Goal: Information Seeking & Learning: Find specific fact

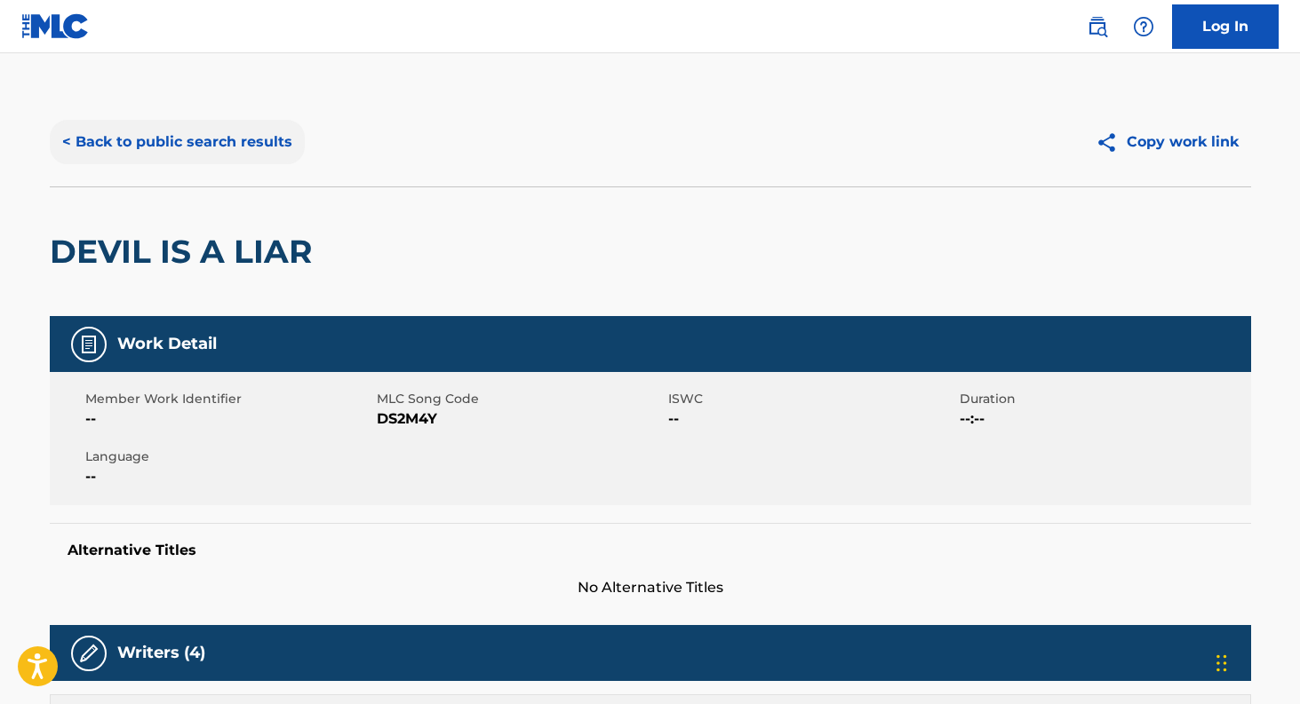
click at [70, 139] on button "< Back to public search results" at bounding box center [177, 142] width 255 height 44
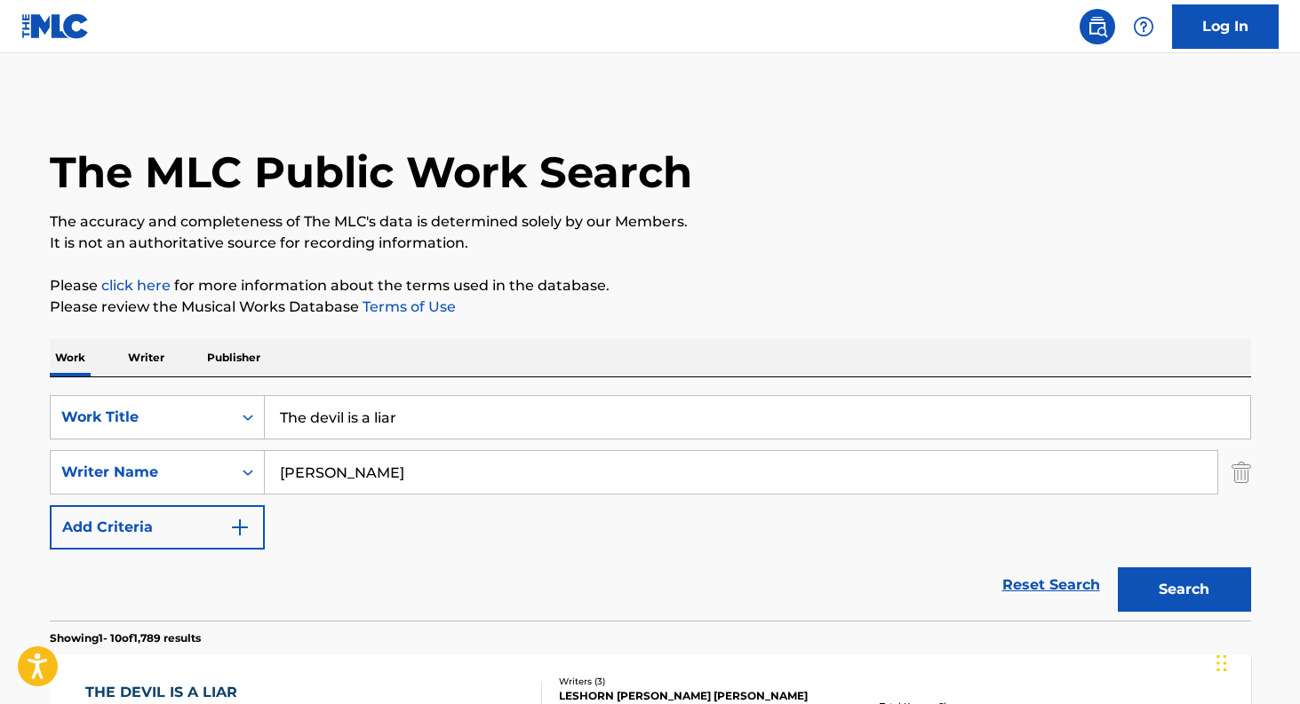
drag, startPoint x: 427, startPoint y: 419, endPoint x: 100, endPoint y: 346, distance: 335.1
click at [1175, 593] on button "Search" at bounding box center [1183, 590] width 133 height 44
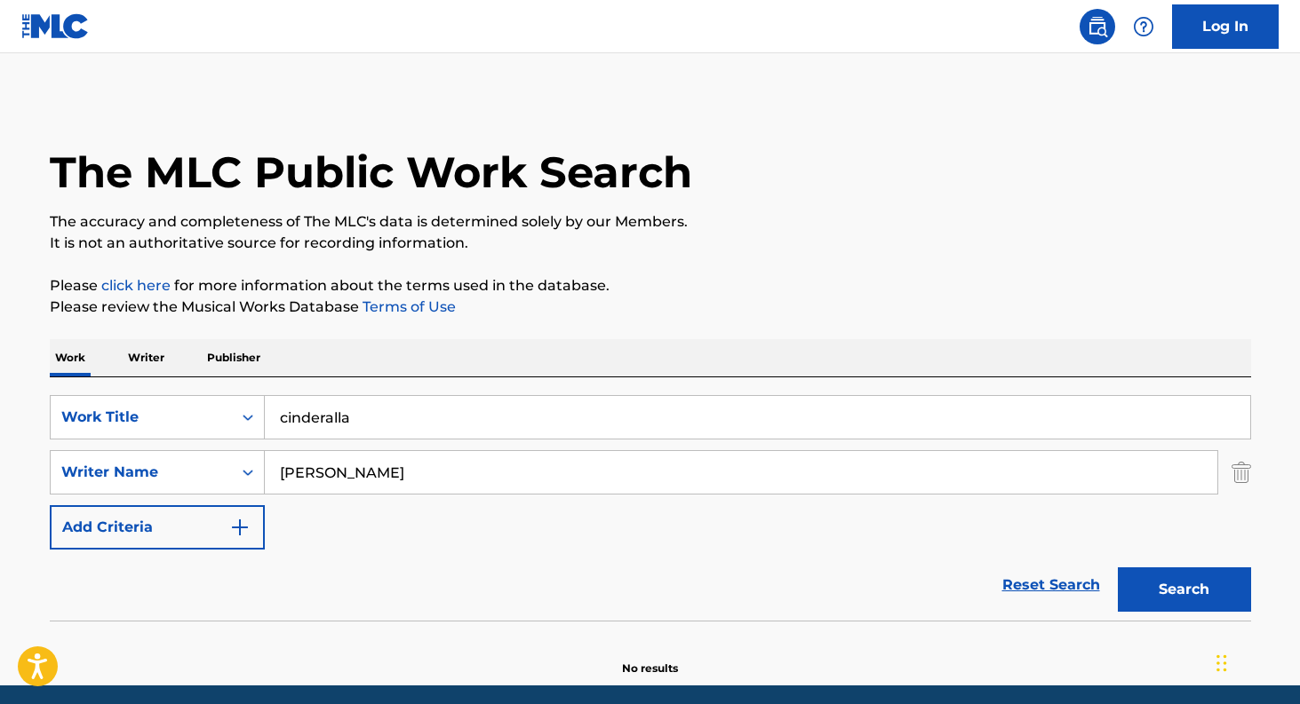
click at [328, 421] on input "cinderalla" at bounding box center [757, 417] width 985 height 43
click at [330, 415] on input "cinderalla" at bounding box center [757, 417] width 985 height 43
type input "cinderella"
click at [1181, 588] on button "Search" at bounding box center [1183, 590] width 133 height 44
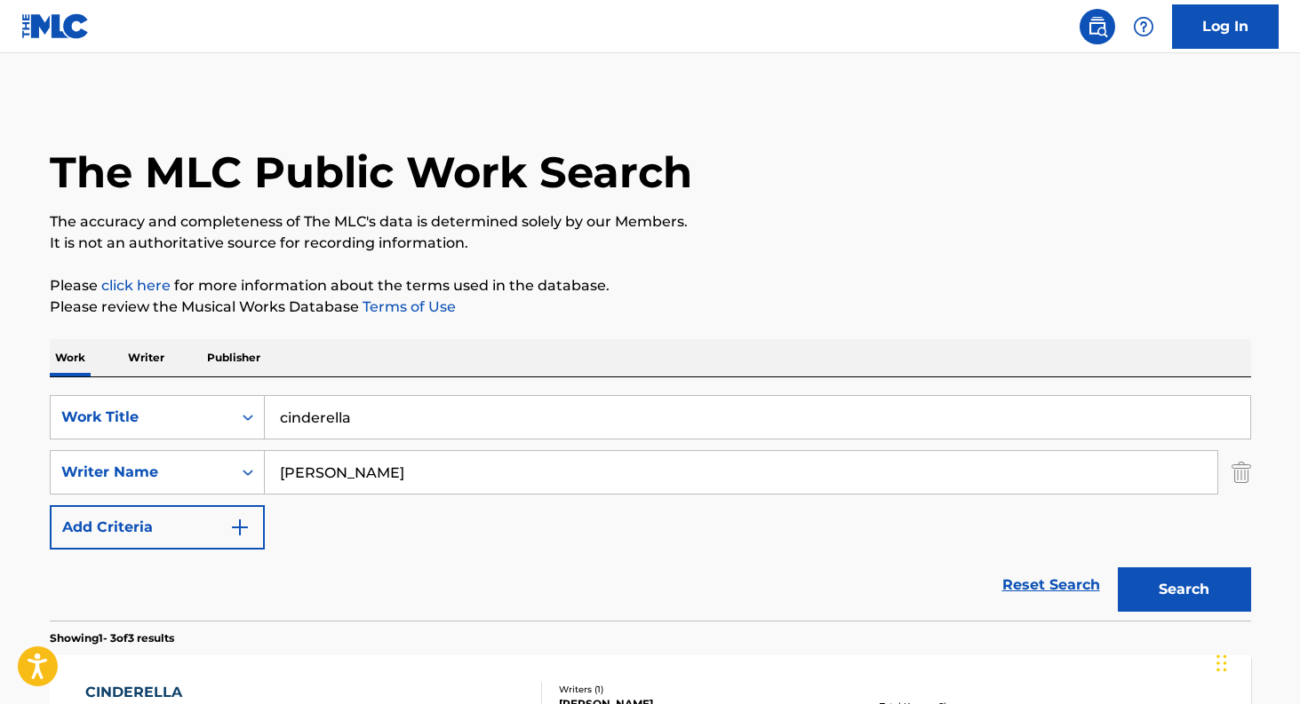
scroll to position [303, 0]
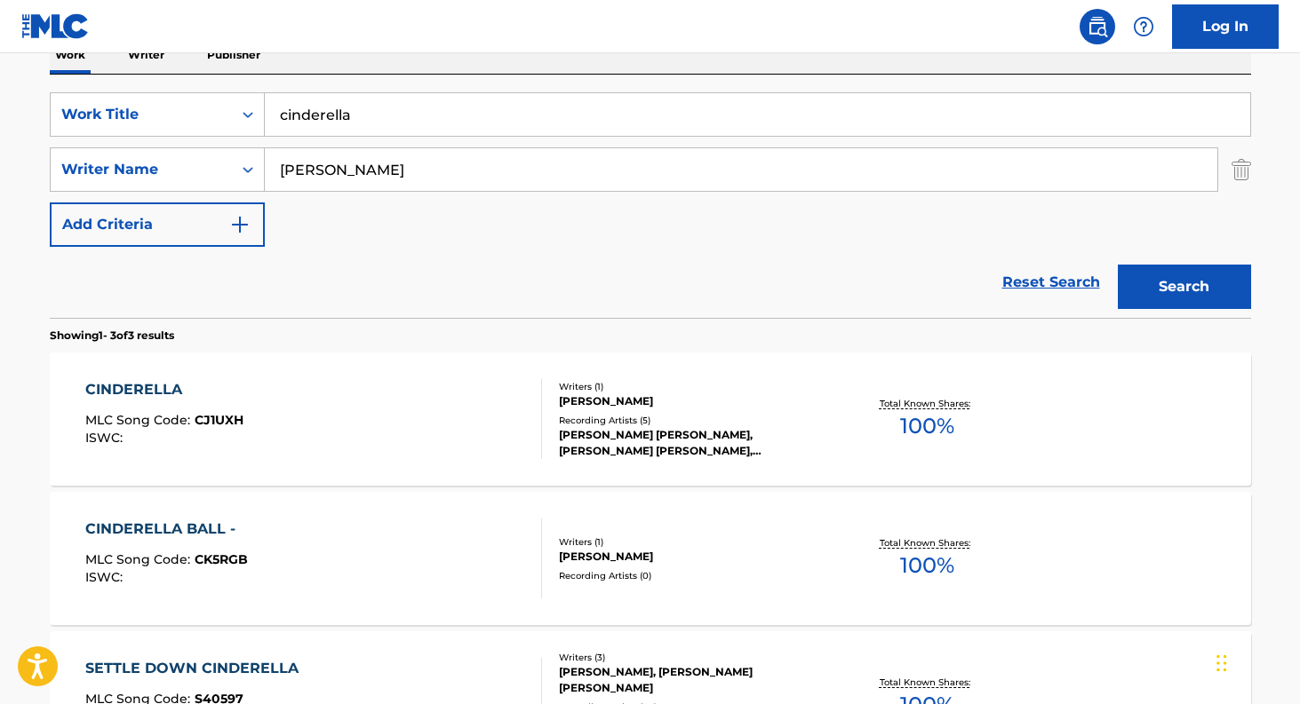
click at [148, 397] on div "CINDERELLA" at bounding box center [164, 389] width 158 height 21
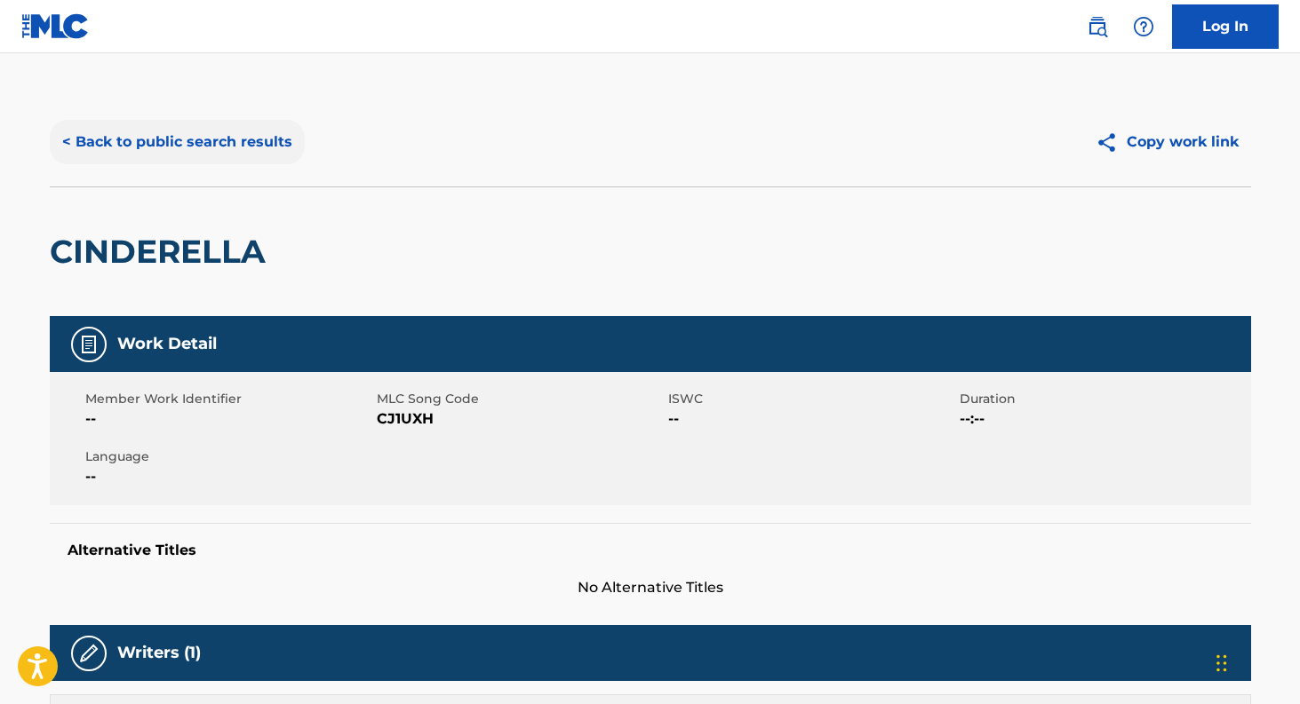
click at [132, 141] on button "< Back to public search results" at bounding box center [177, 142] width 255 height 44
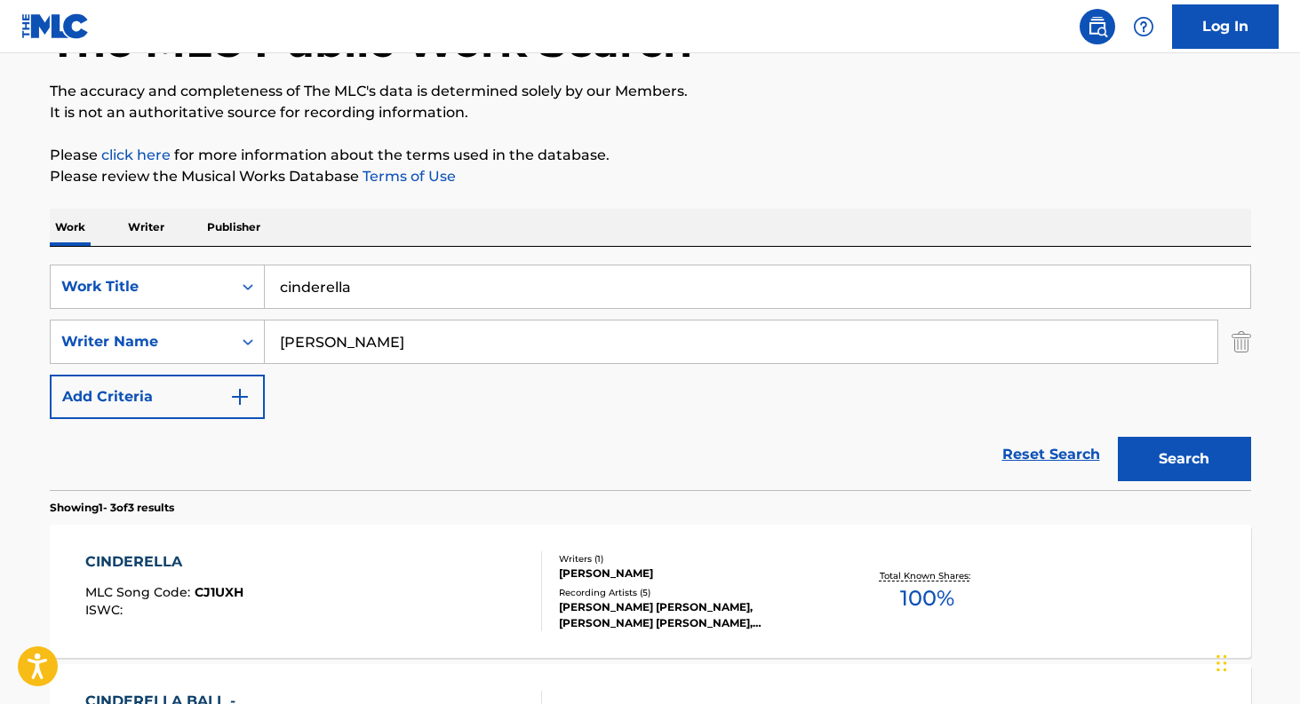
scroll to position [48, 0]
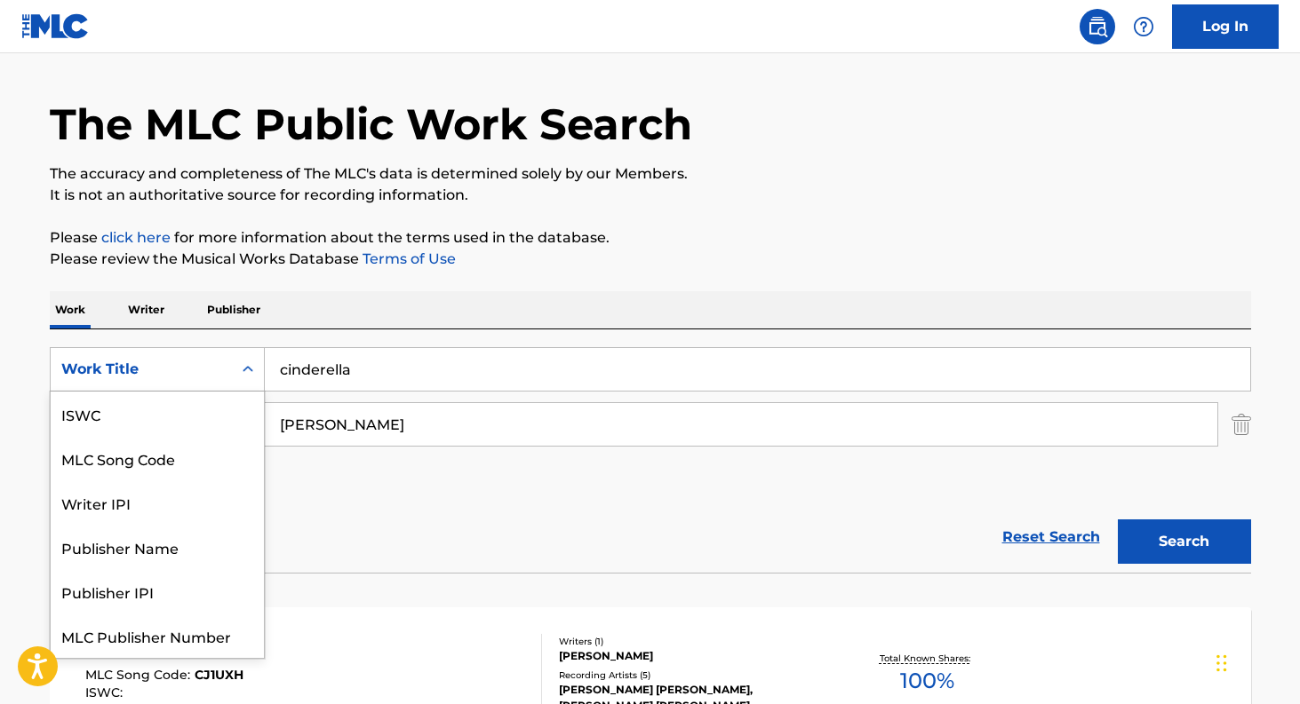
click at [230, 366] on div "Work Title" at bounding box center [141, 370] width 181 height 34
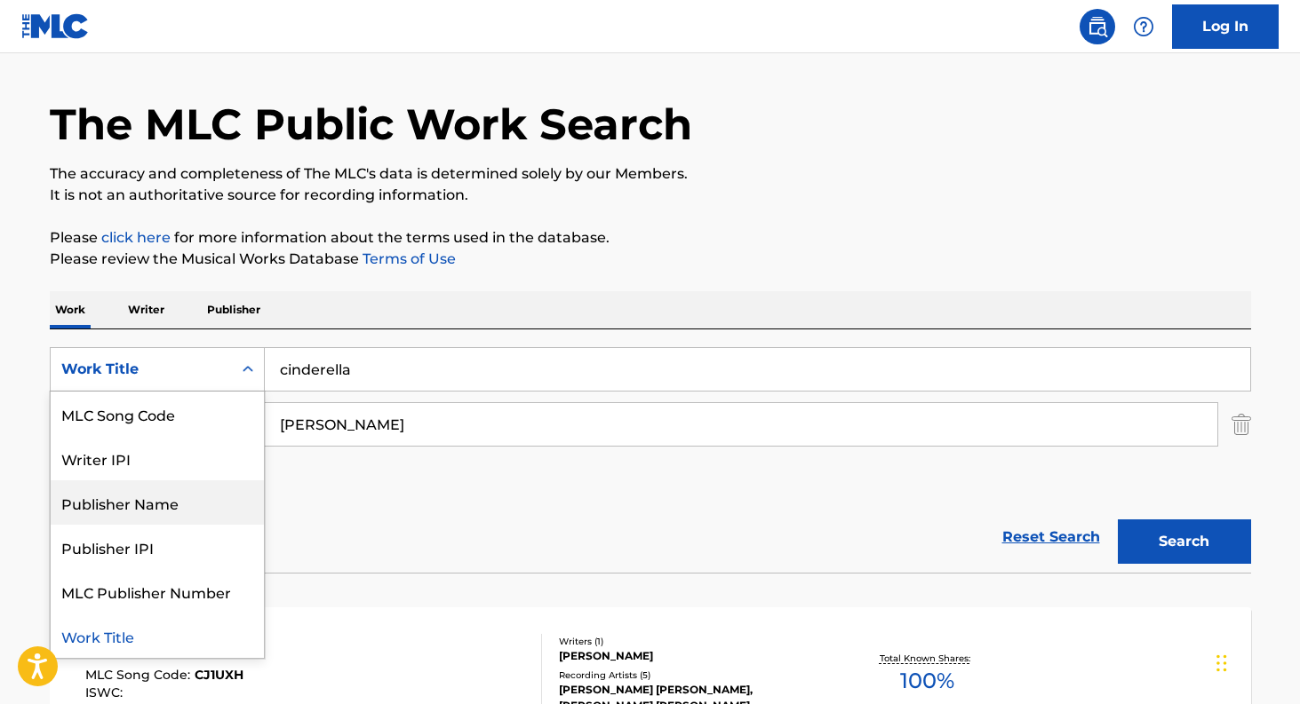
click at [203, 511] on div "Publisher Name" at bounding box center [157, 503] width 213 height 44
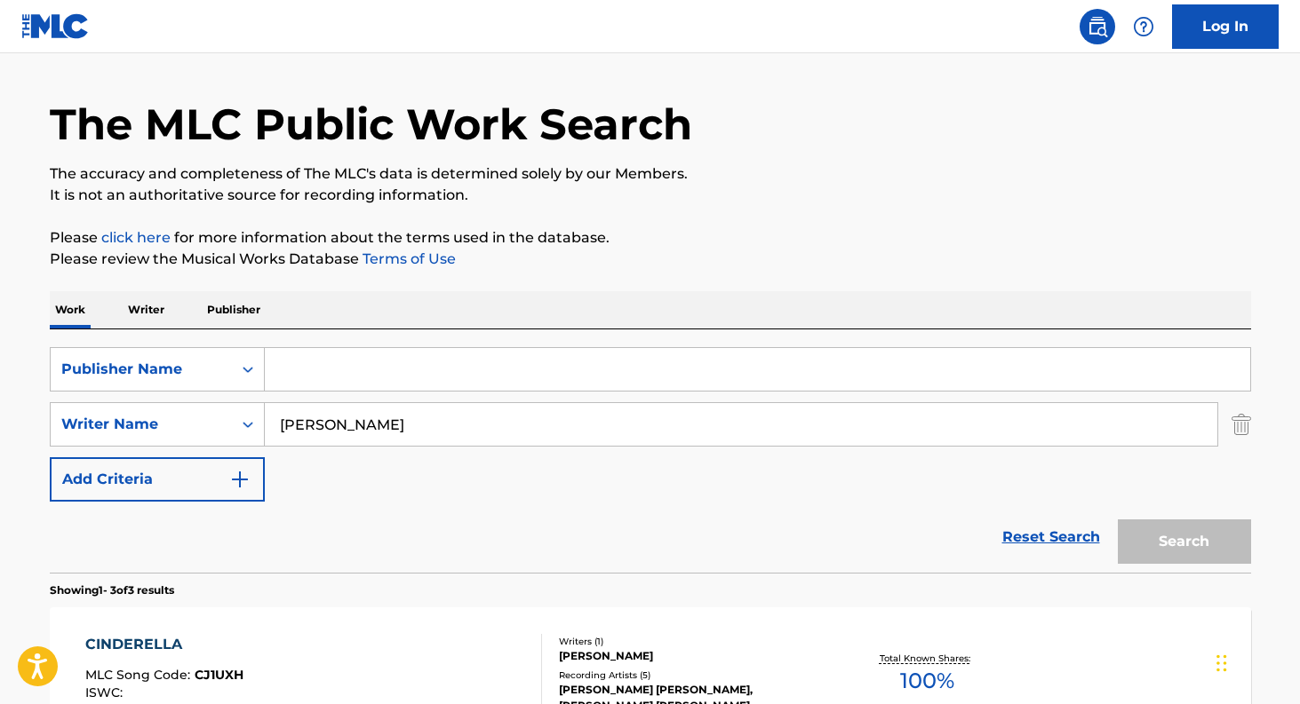
click at [388, 378] on input "Search Form" at bounding box center [757, 369] width 985 height 43
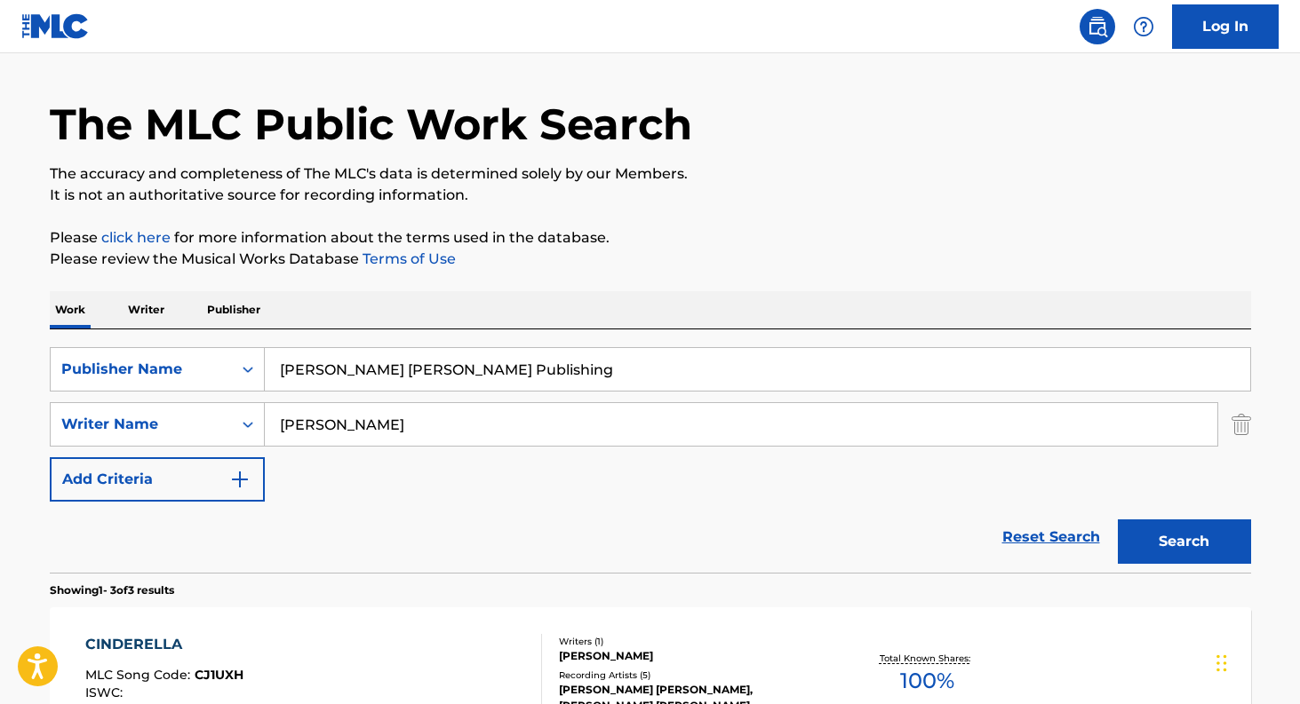
type input "[PERSON_NAME] [PERSON_NAME] Publishing"
drag, startPoint x: 416, startPoint y: 428, endPoint x: 171, endPoint y: 397, distance: 247.1
click at [182, 401] on div "SearchWithCriteriab3780bb2-a7c4-4713-8252-138cd5b820b9 Publisher Name [PERSON_N…" at bounding box center [650, 424] width 1201 height 155
click at [1183, 525] on button "Search" at bounding box center [1183, 542] width 133 height 44
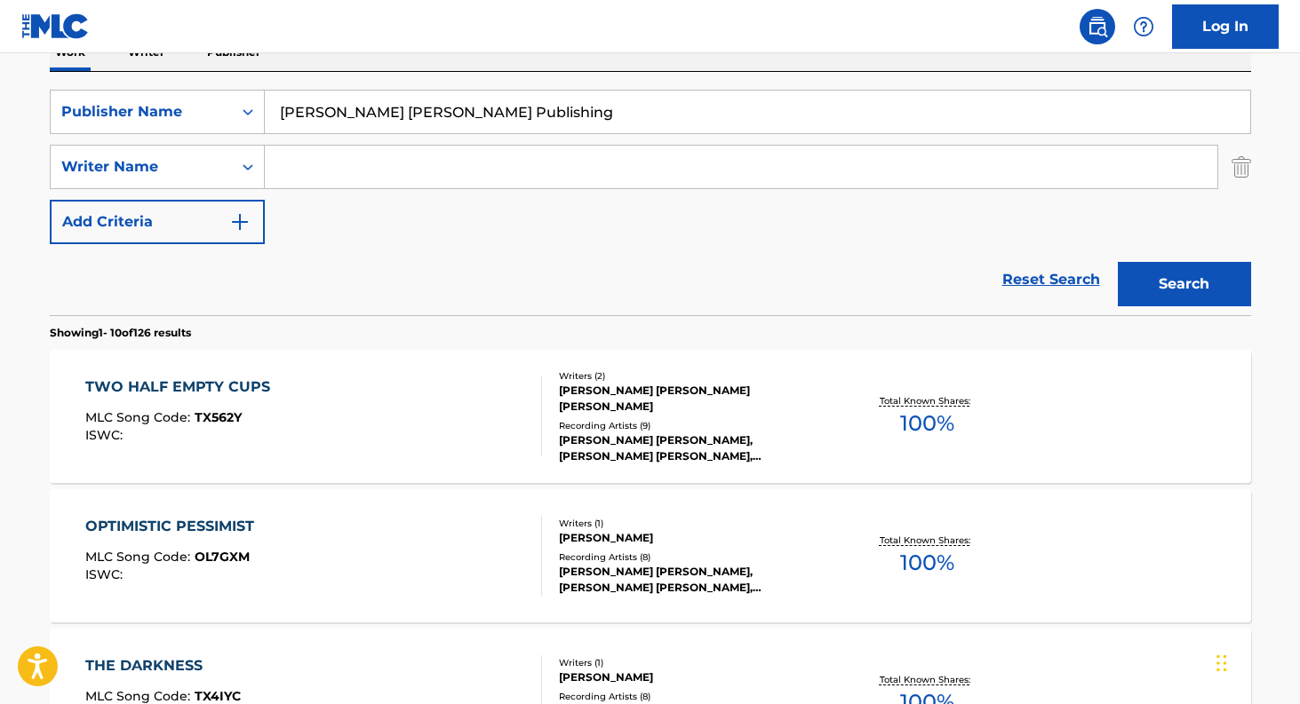
scroll to position [311, 0]
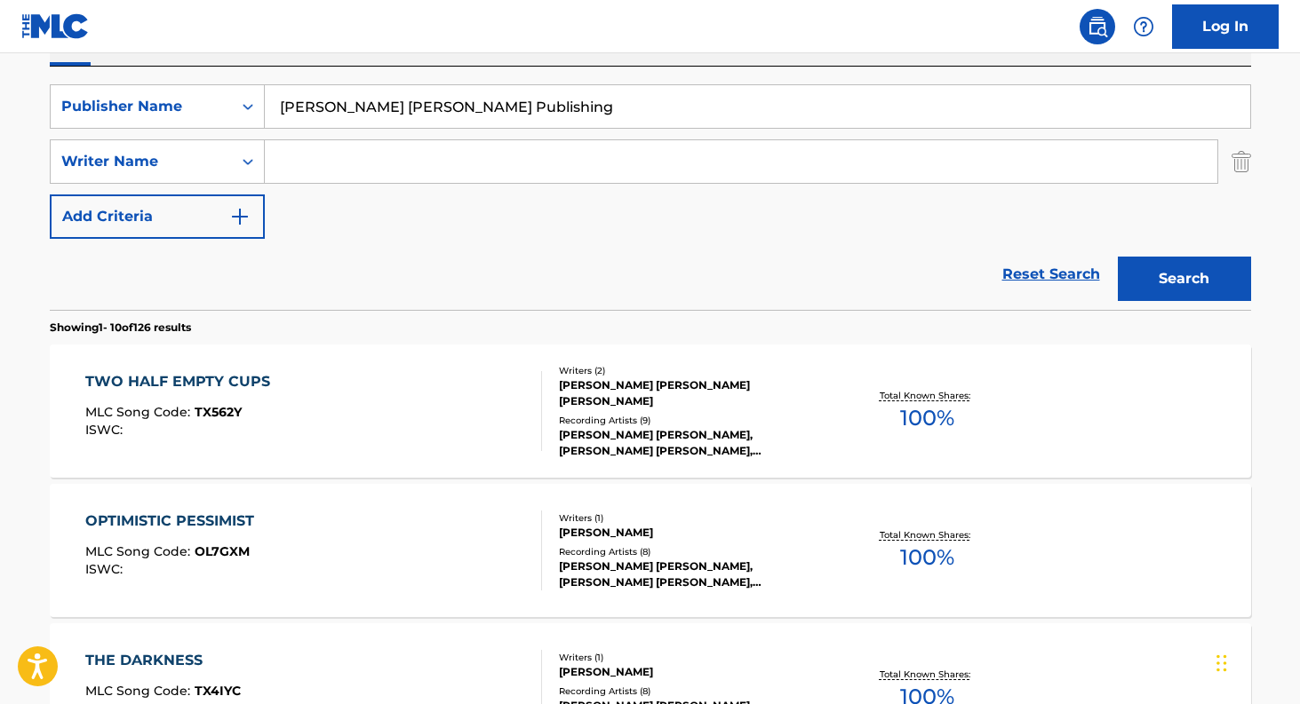
click at [245, 383] on div "TWO HALF EMPTY CUPS" at bounding box center [182, 381] width 194 height 21
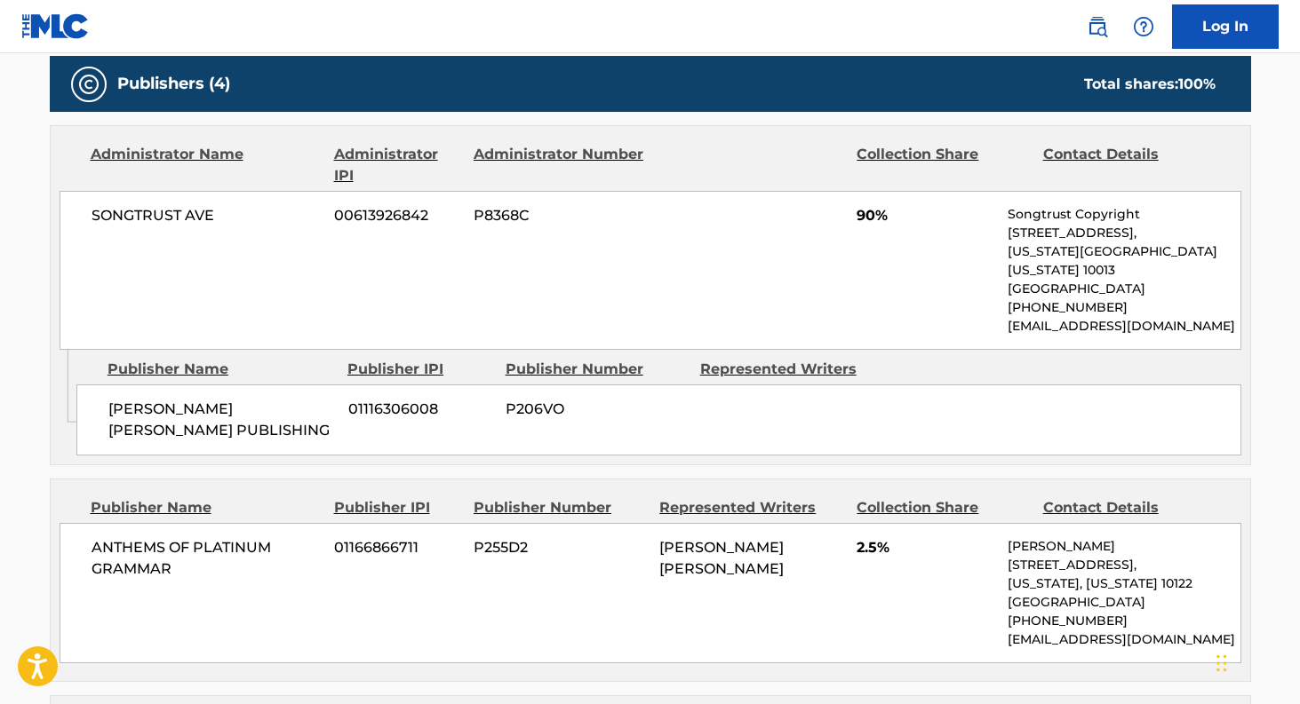
scroll to position [785, 0]
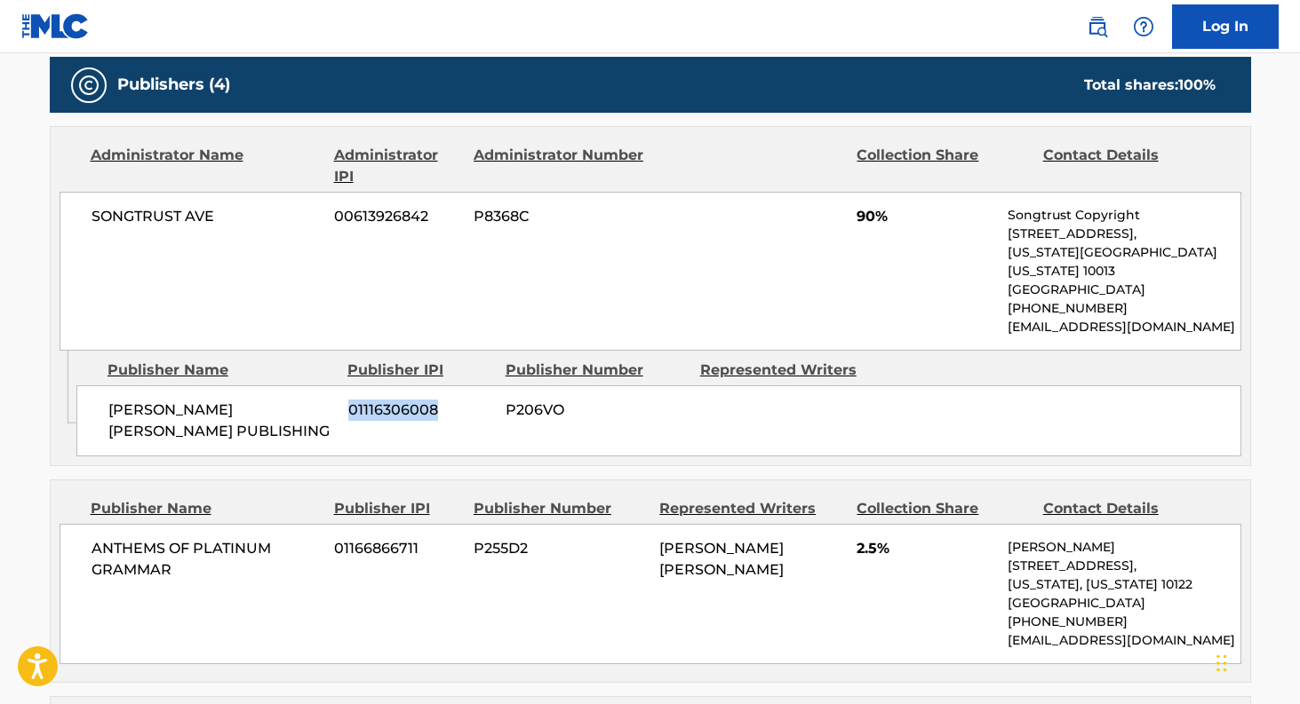
drag, startPoint x: 347, startPoint y: 387, endPoint x: 450, endPoint y: 383, distance: 103.1
click at [450, 400] on span "01116306008" at bounding box center [420, 410] width 144 height 21
copy span "01116306008"
